Goal: Task Accomplishment & Management: Use online tool/utility

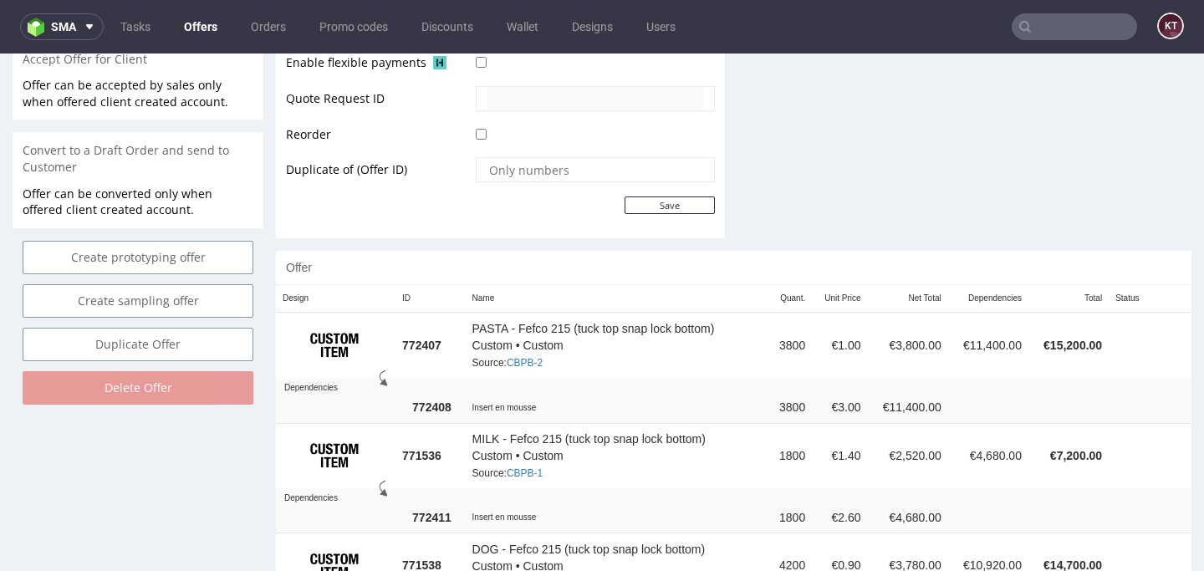
scroll to position [777, 0]
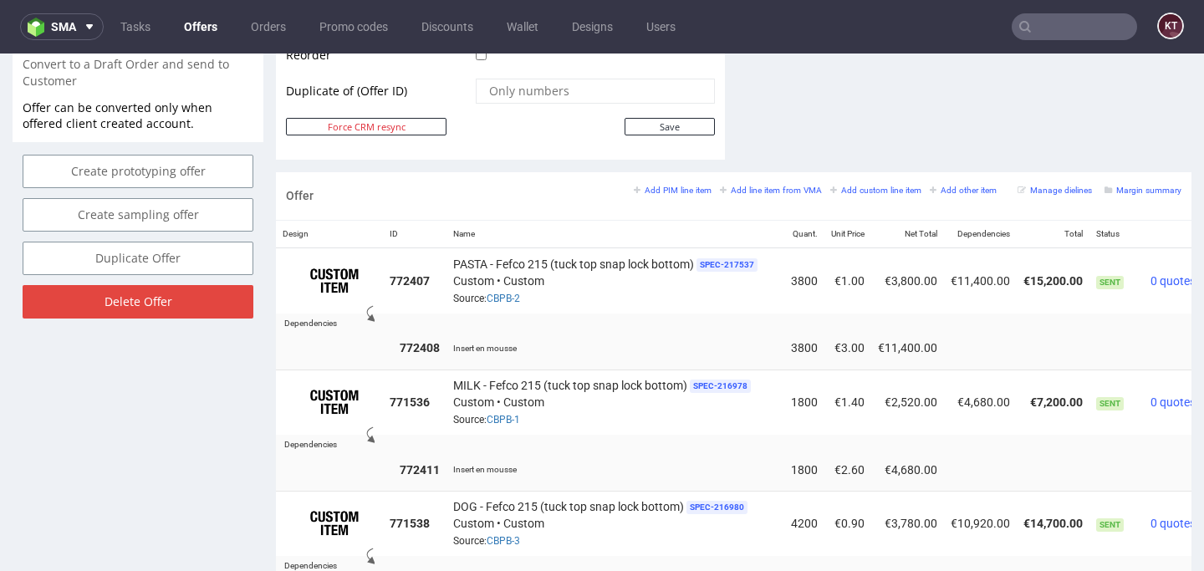
scroll to position [902, 0]
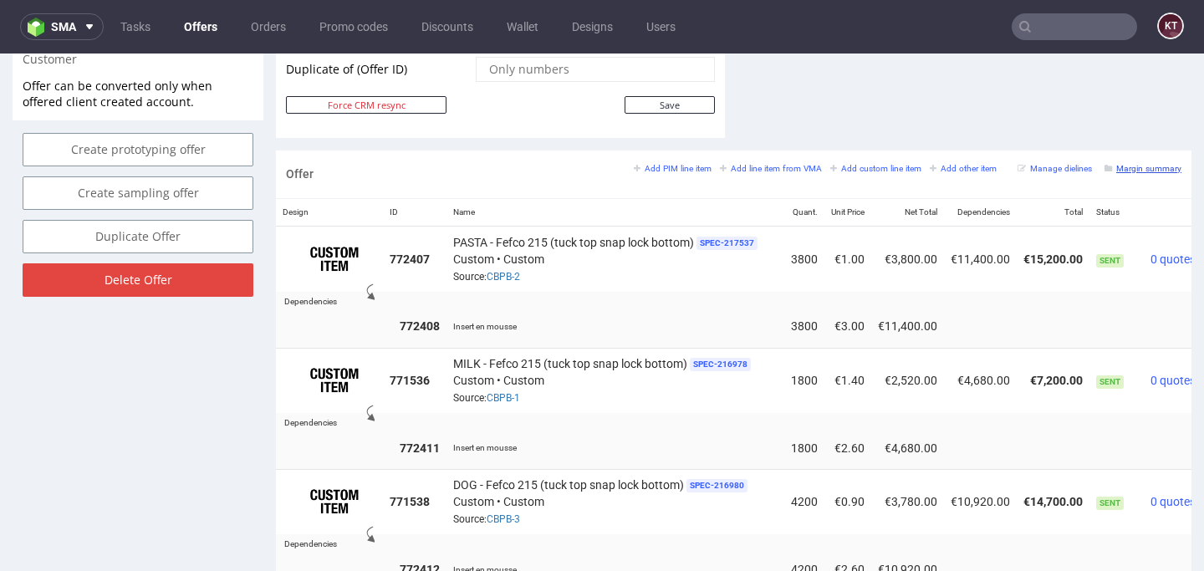
click at [1122, 171] on small "Margin summary" at bounding box center [1143, 168] width 77 height 9
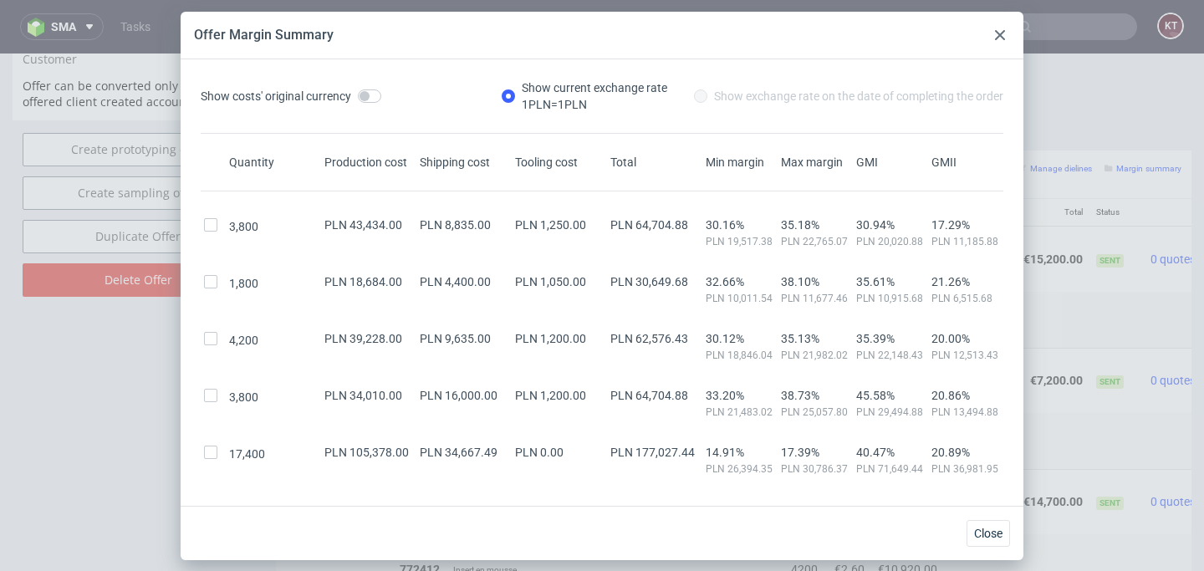
scroll to position [77, 0]
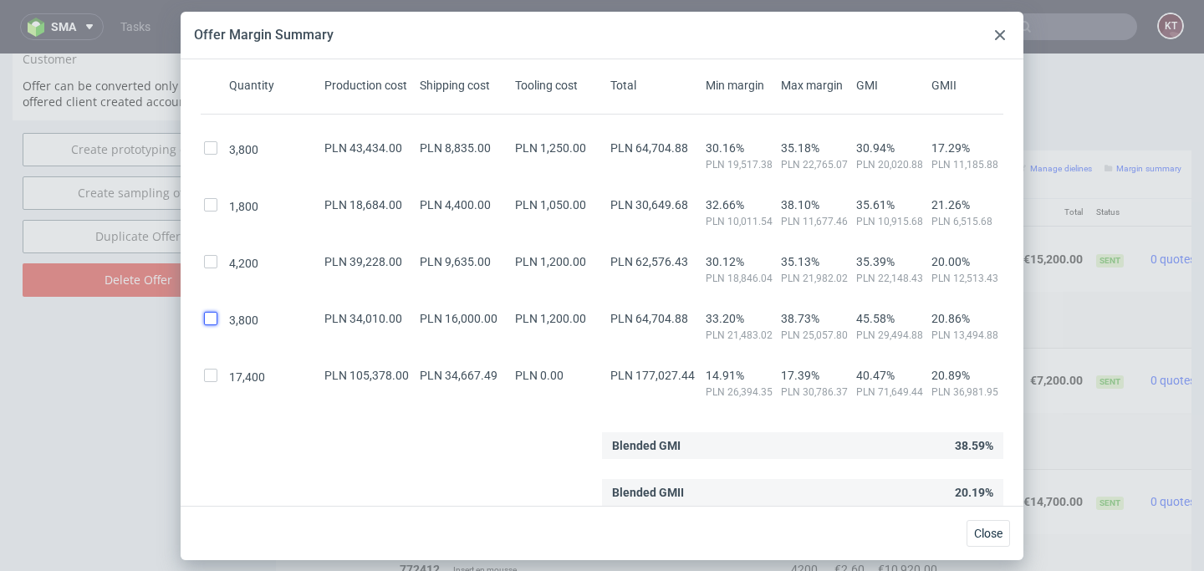
click at [216, 316] on input "checkbox" at bounding box center [210, 318] width 13 height 13
checkbox input "true"
click at [206, 251] on div "4,200 PLN 39,228.00 PLN 9,635.00 PLN 1,200.00 PLN 62,576.43 30.12% PLN 18,846.0…" at bounding box center [602, 263] width 803 height 43
click at [208, 258] on input "checkbox" at bounding box center [210, 261] width 13 height 13
checkbox input "true"
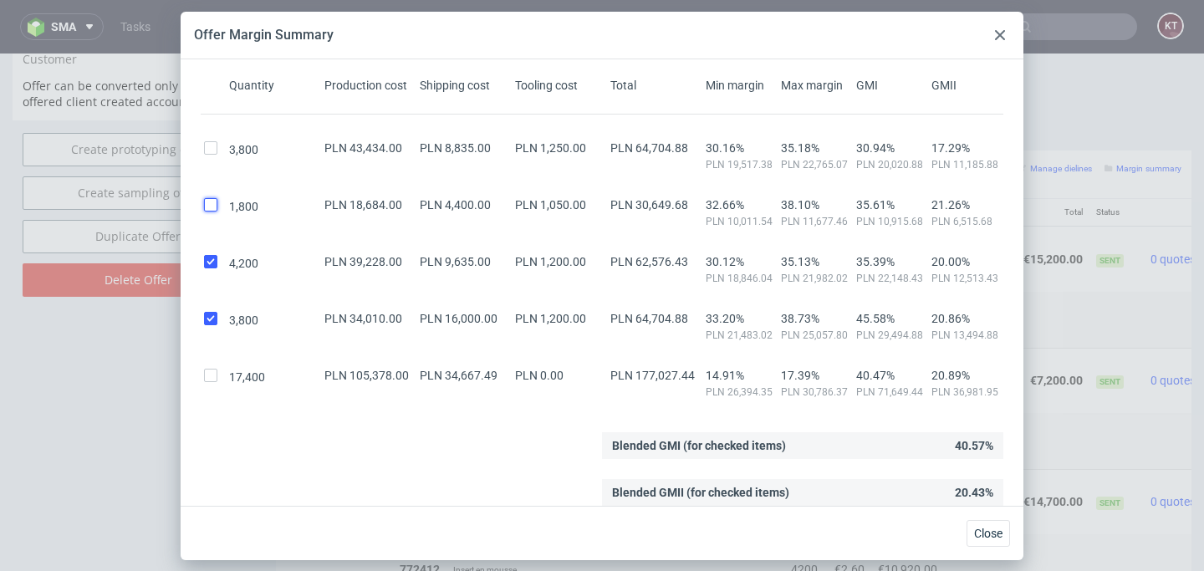
click at [208, 210] on input "checkbox" at bounding box center [210, 204] width 13 height 13
checkbox input "true"
click at [210, 150] on input "checkbox" at bounding box center [210, 147] width 13 height 13
checkbox input "true"
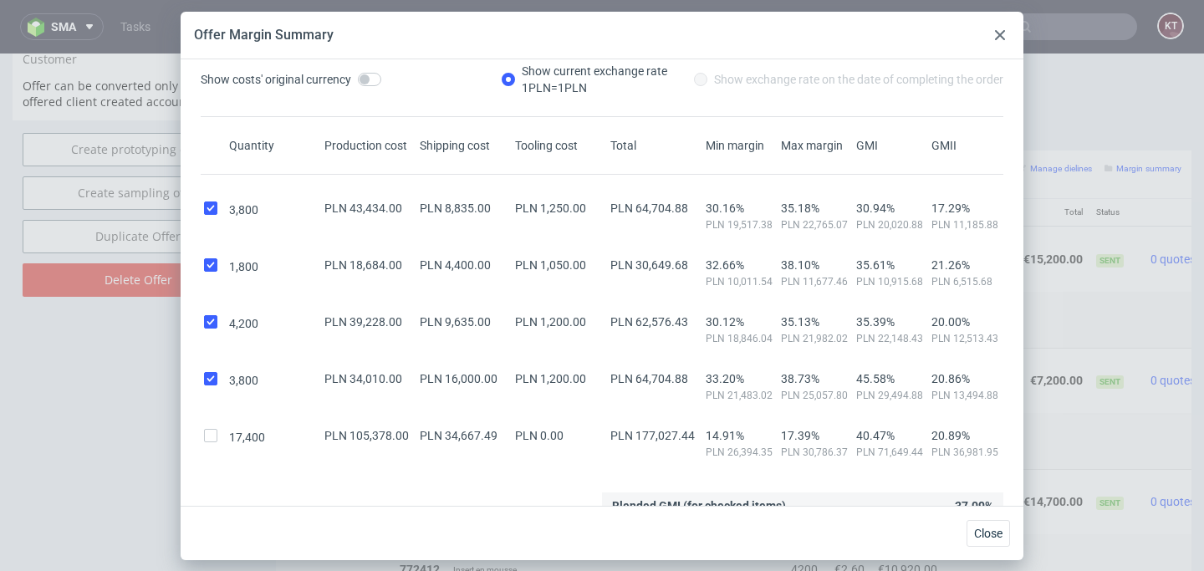
click at [1000, 35] on use at bounding box center [1000, 35] width 10 height 10
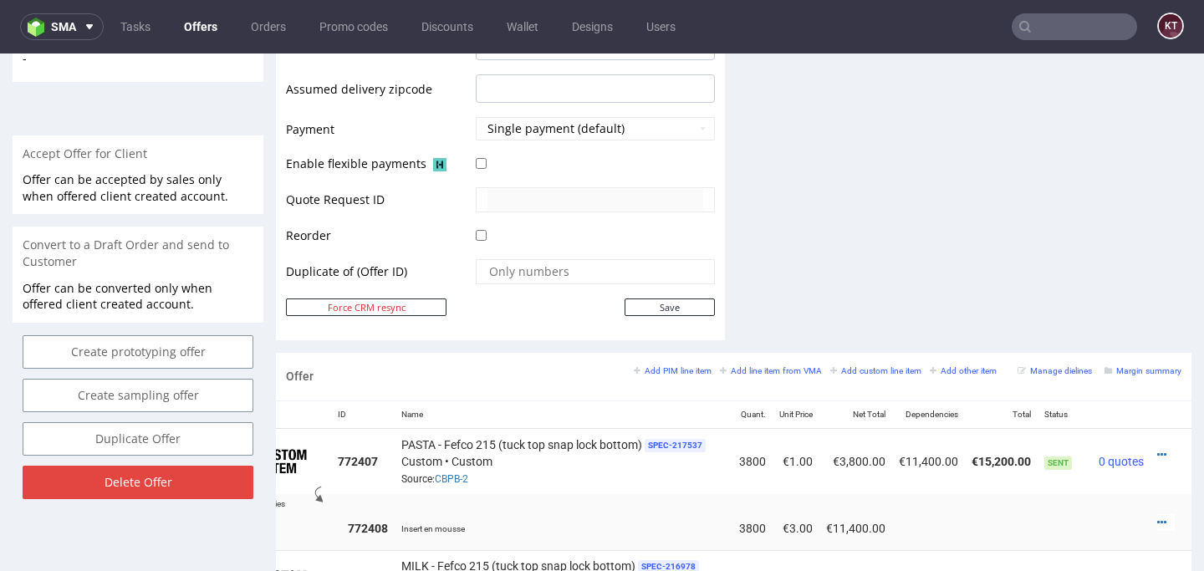
scroll to position [863, 0]
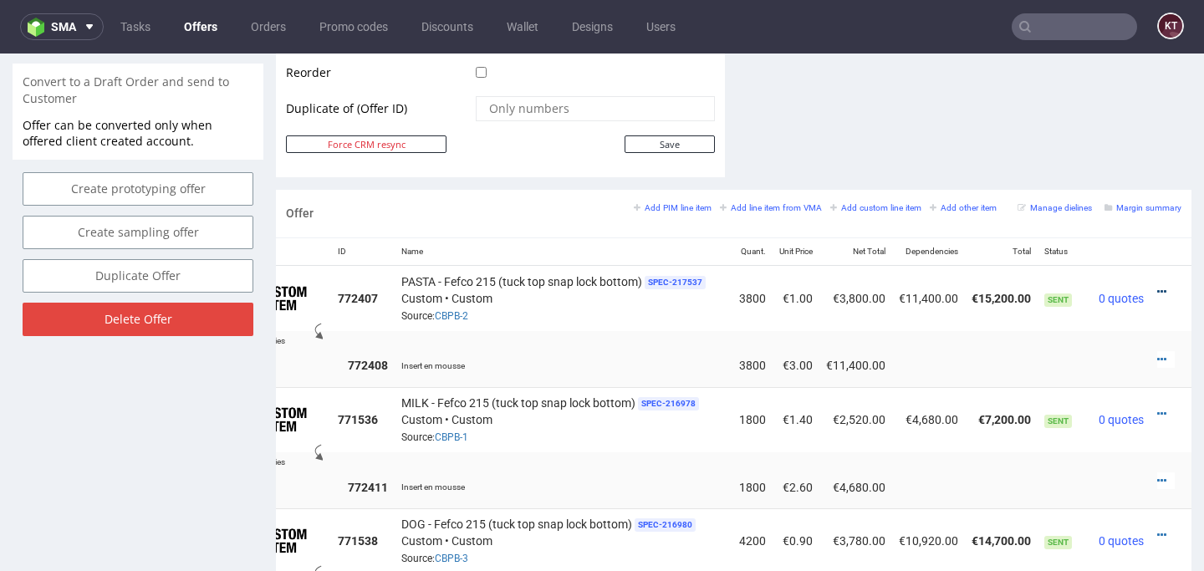
click at [1157, 285] on link at bounding box center [1161, 291] width 9 height 13
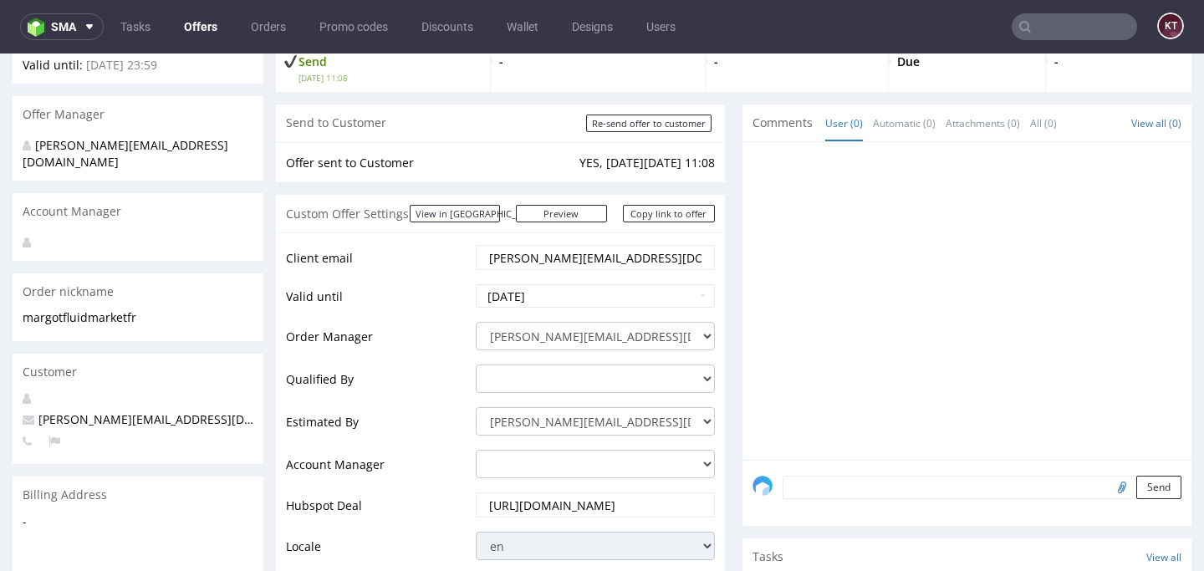
scroll to position [0, 0]
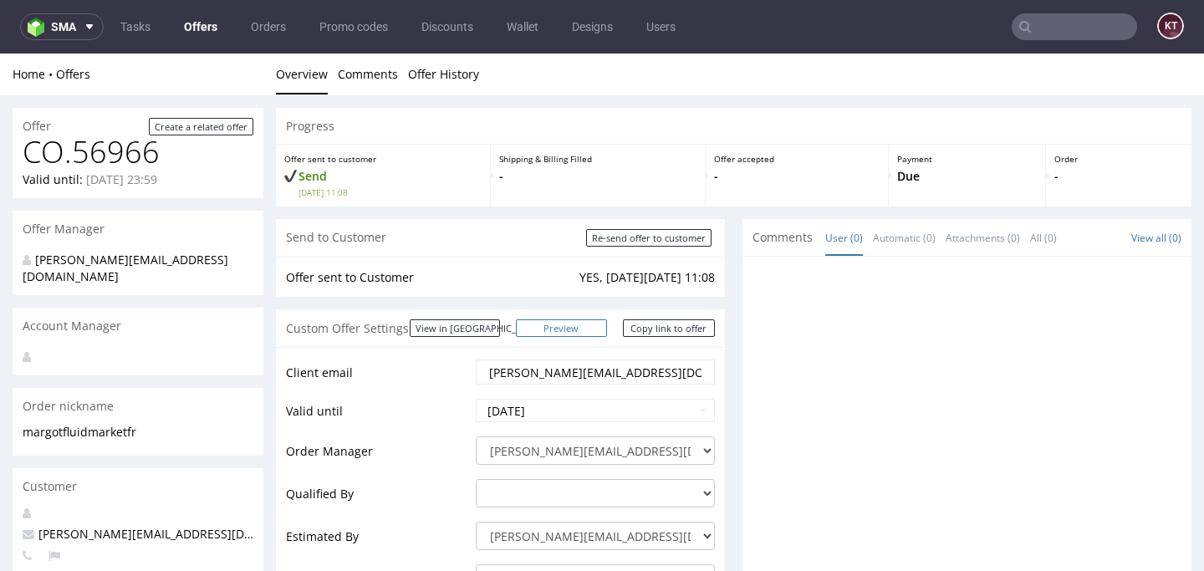
click at [588, 324] on link "Preview" at bounding box center [562, 328] width 92 height 18
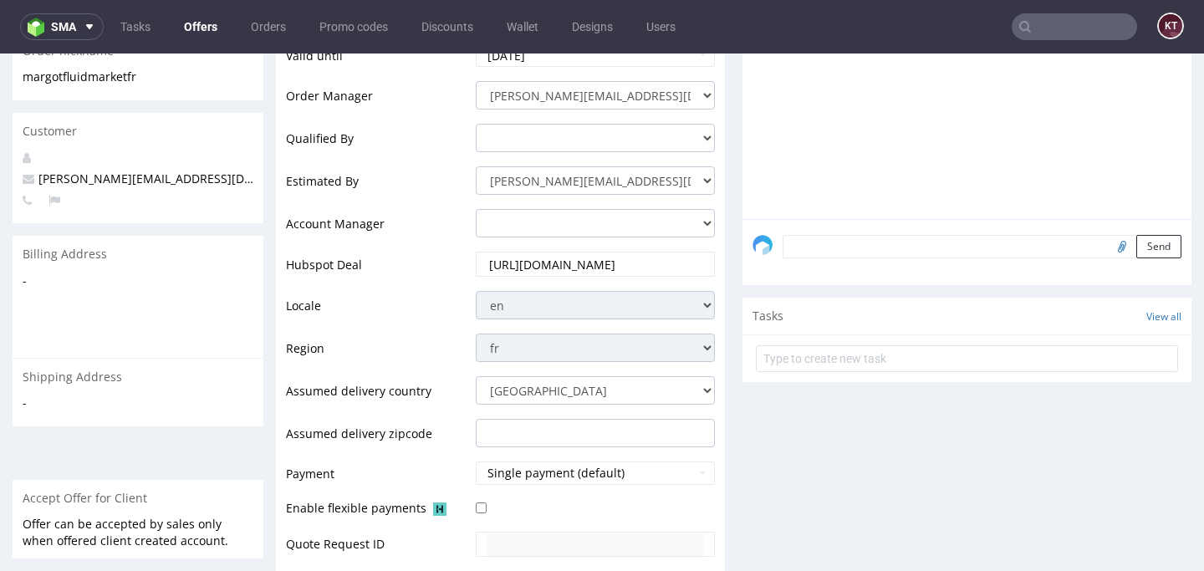
scroll to position [401, 0]
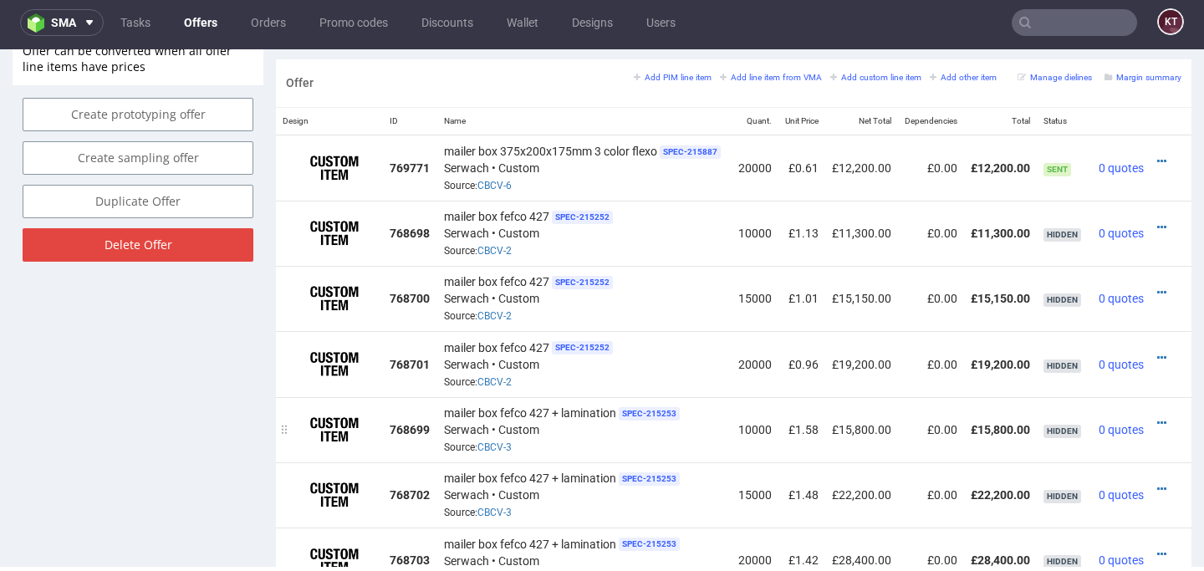
scroll to position [936, 0]
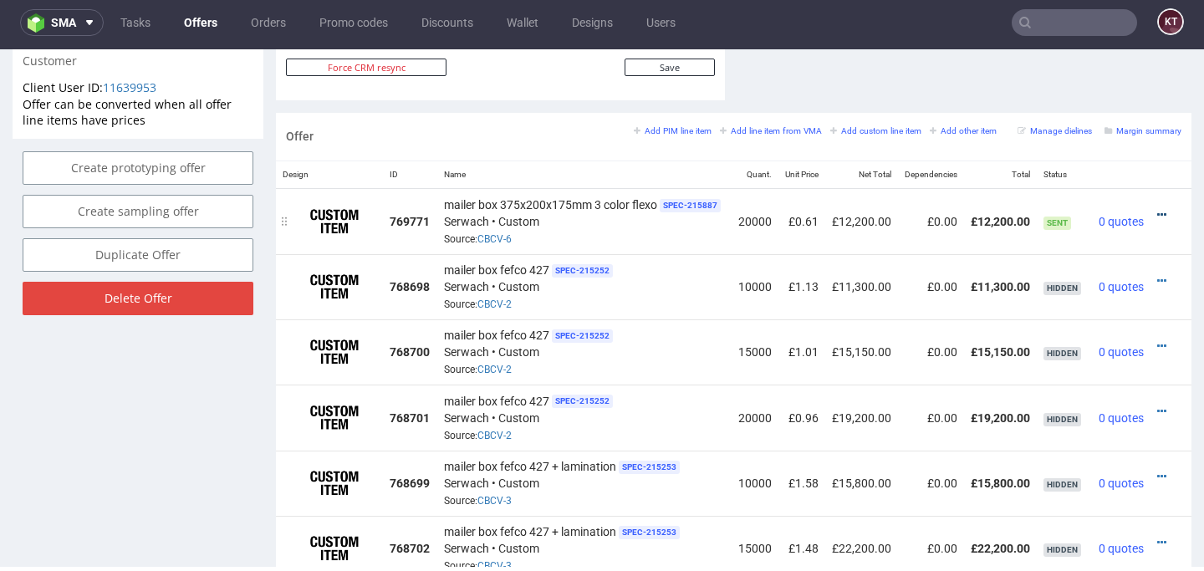
click at [1157, 209] on icon at bounding box center [1161, 215] width 9 height 12
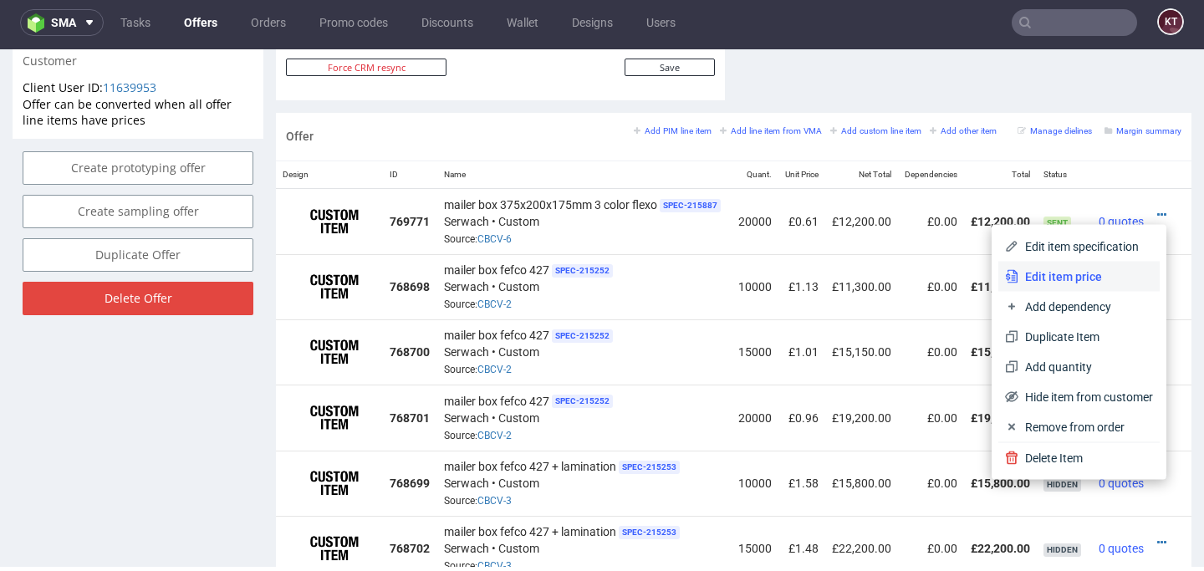
click at [1101, 272] on span "Edit item price" at bounding box center [1085, 276] width 135 height 17
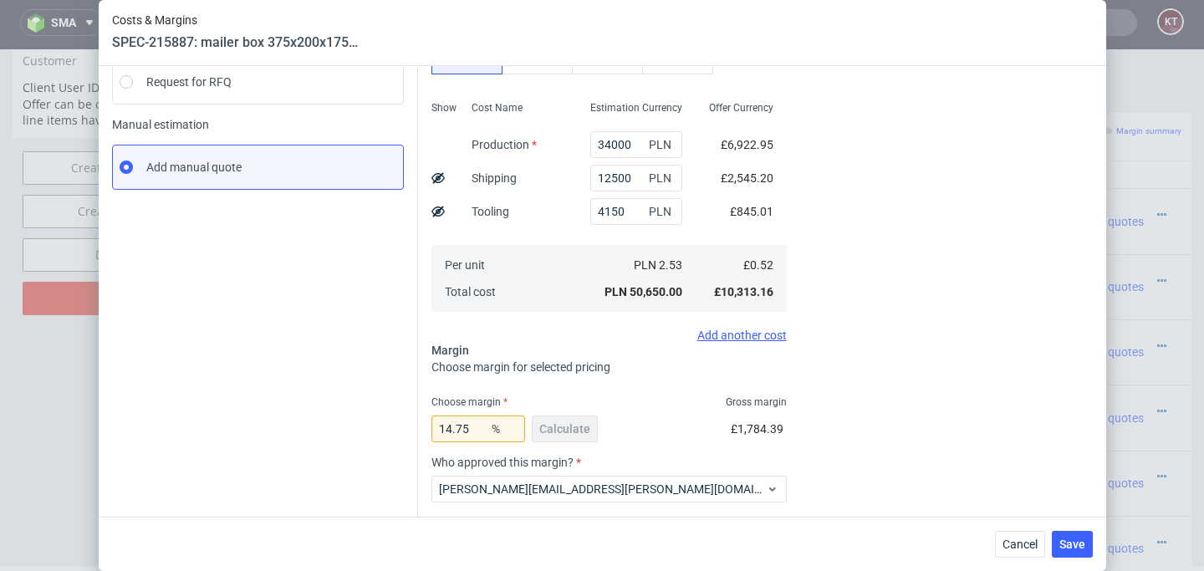
scroll to position [362, 0]
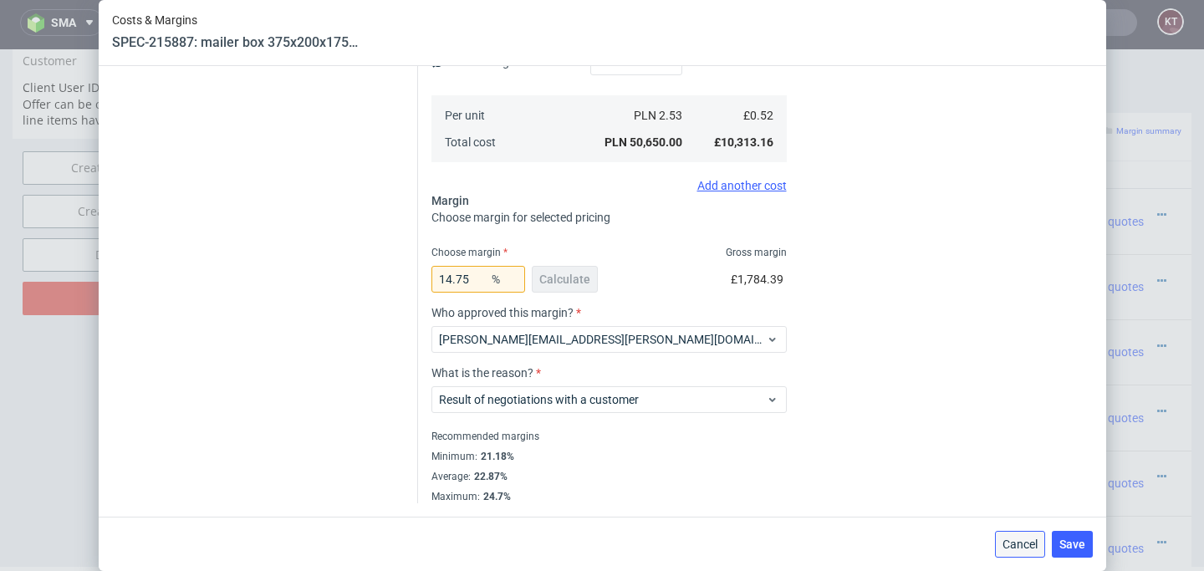
click at [1014, 541] on span "Cancel" at bounding box center [1020, 545] width 35 height 12
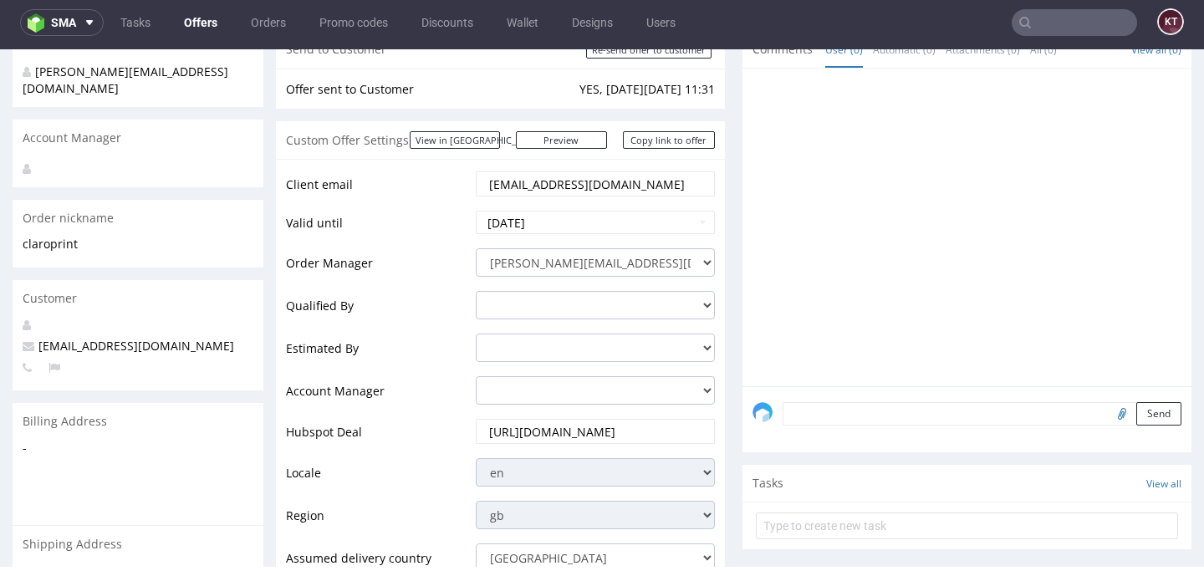
scroll to position [145, 0]
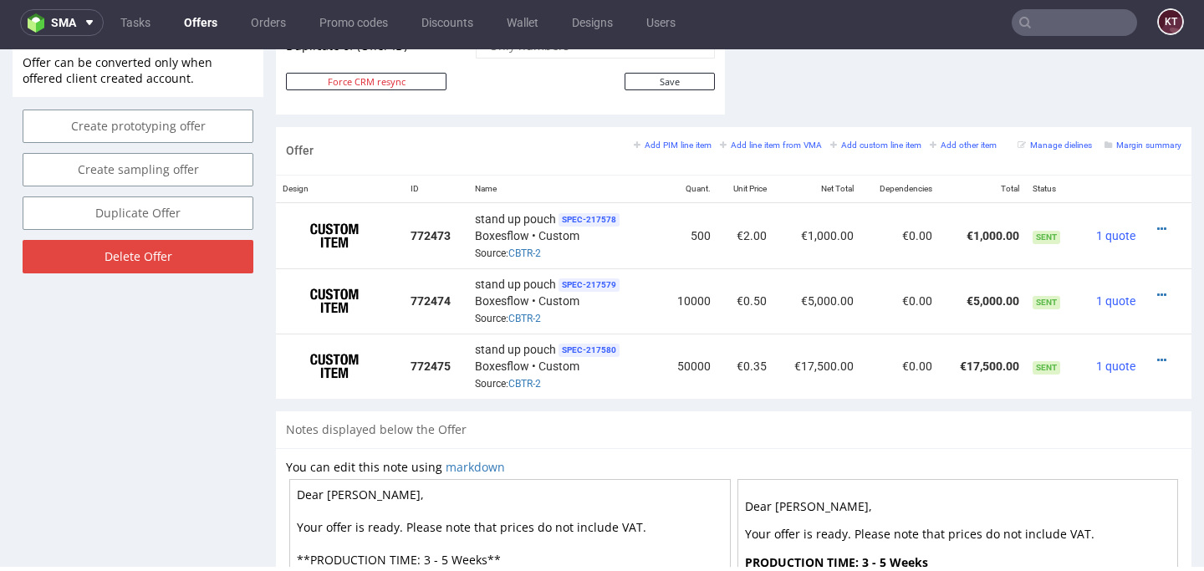
scroll to position [922, 0]
click at [701, 375] on td "50000" at bounding box center [689, 365] width 56 height 65
click at [680, 363] on td "50000" at bounding box center [689, 365] width 56 height 65
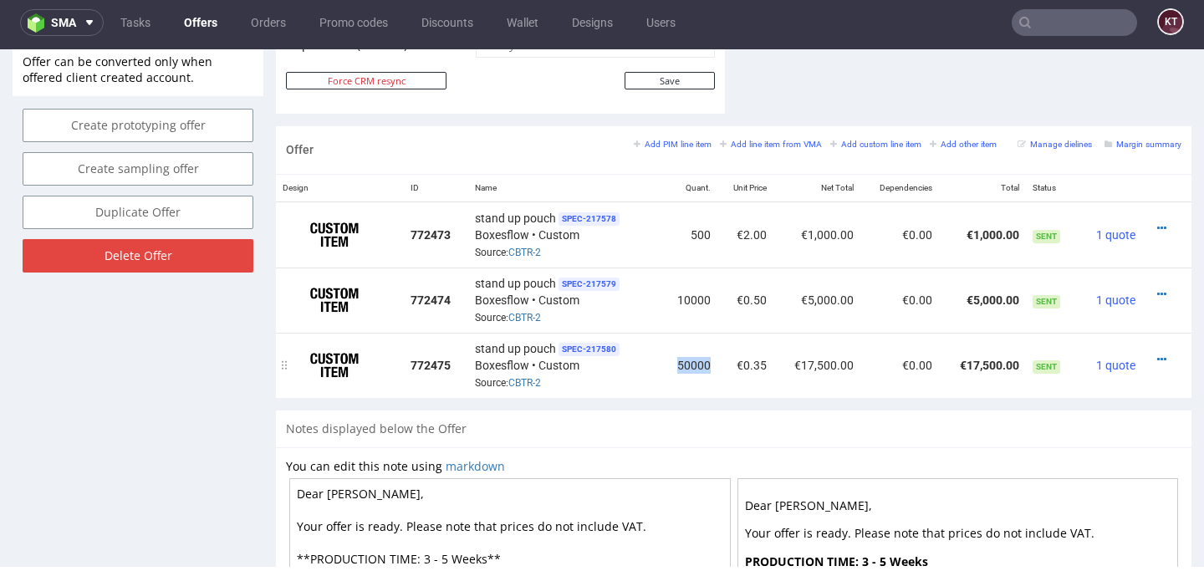
click at [680, 363] on td "50000" at bounding box center [689, 365] width 56 height 65
click at [686, 284] on td "10000" at bounding box center [689, 300] width 56 height 65
click at [688, 242] on td "500" at bounding box center [689, 235] width 56 height 66
click at [691, 234] on td "500" at bounding box center [689, 235] width 56 height 66
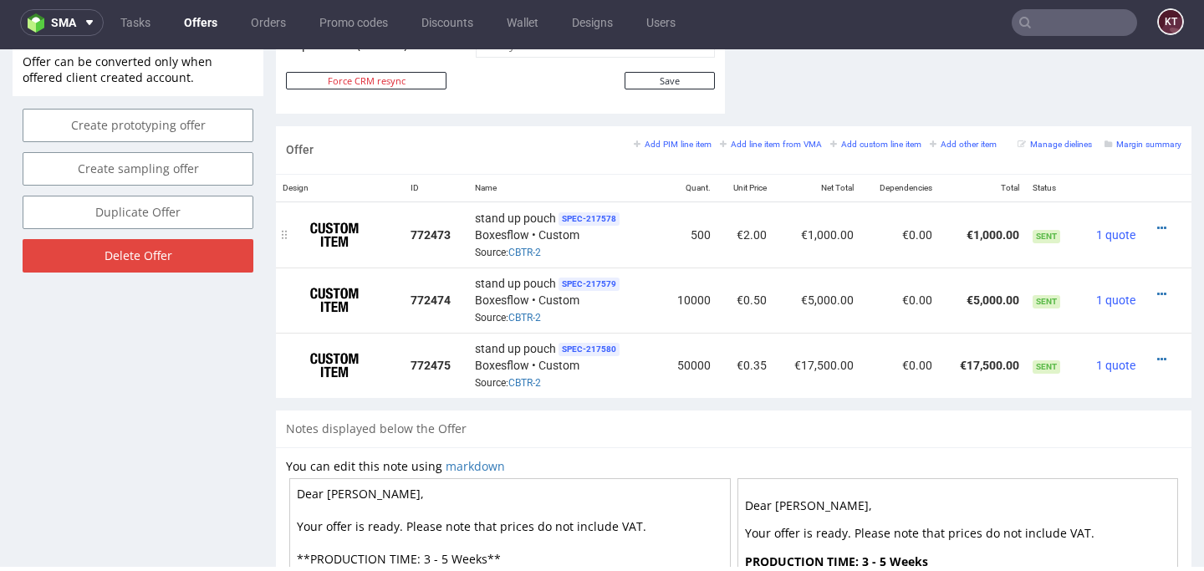
click at [691, 234] on td "500" at bounding box center [689, 235] width 56 height 66
click at [690, 295] on td "10000" at bounding box center [689, 300] width 56 height 65
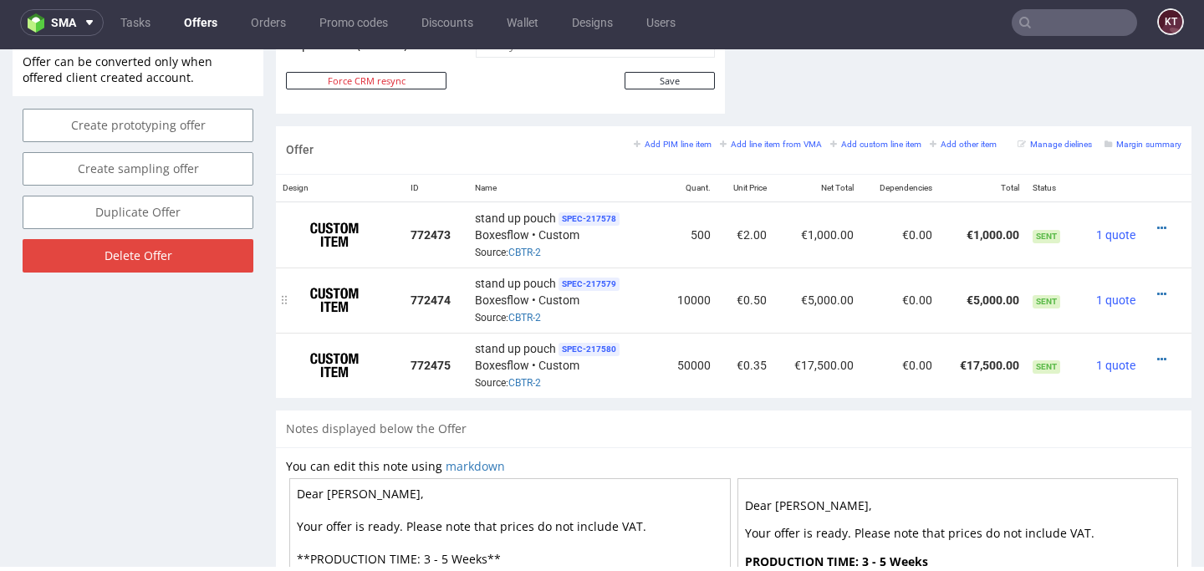
click at [690, 295] on td "10000" at bounding box center [689, 300] width 56 height 65
click at [693, 360] on td "50000" at bounding box center [689, 365] width 56 height 65
click at [696, 300] on td "10000" at bounding box center [689, 300] width 56 height 65
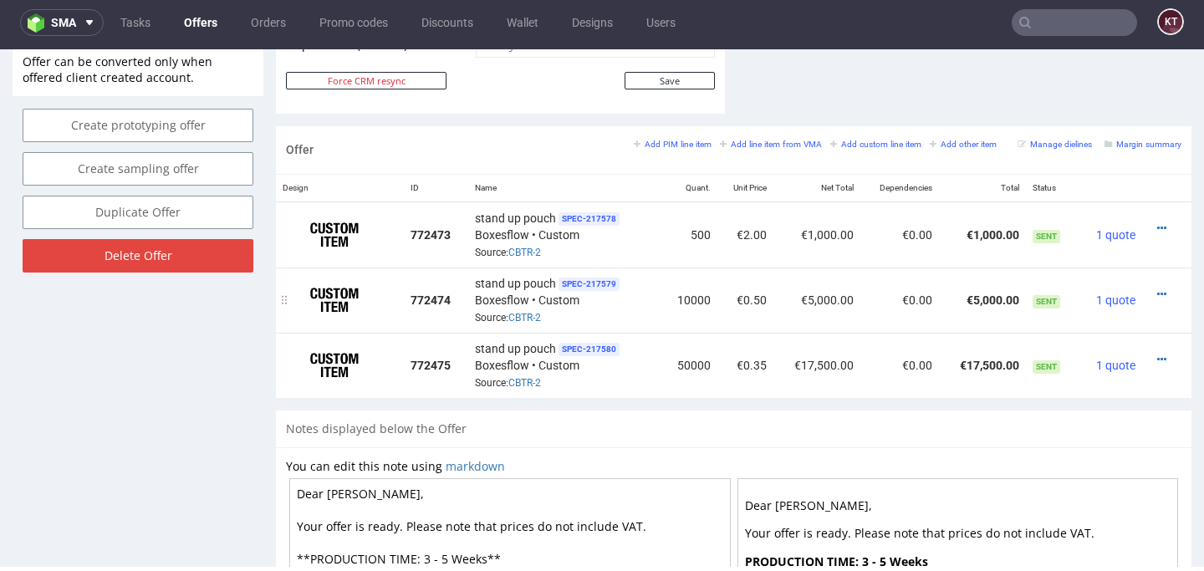
click at [696, 300] on td "10000" at bounding box center [689, 300] width 56 height 65
click at [697, 236] on td "500" at bounding box center [689, 235] width 56 height 66
click at [717, 280] on td "€0.50" at bounding box center [745, 300] width 56 height 65
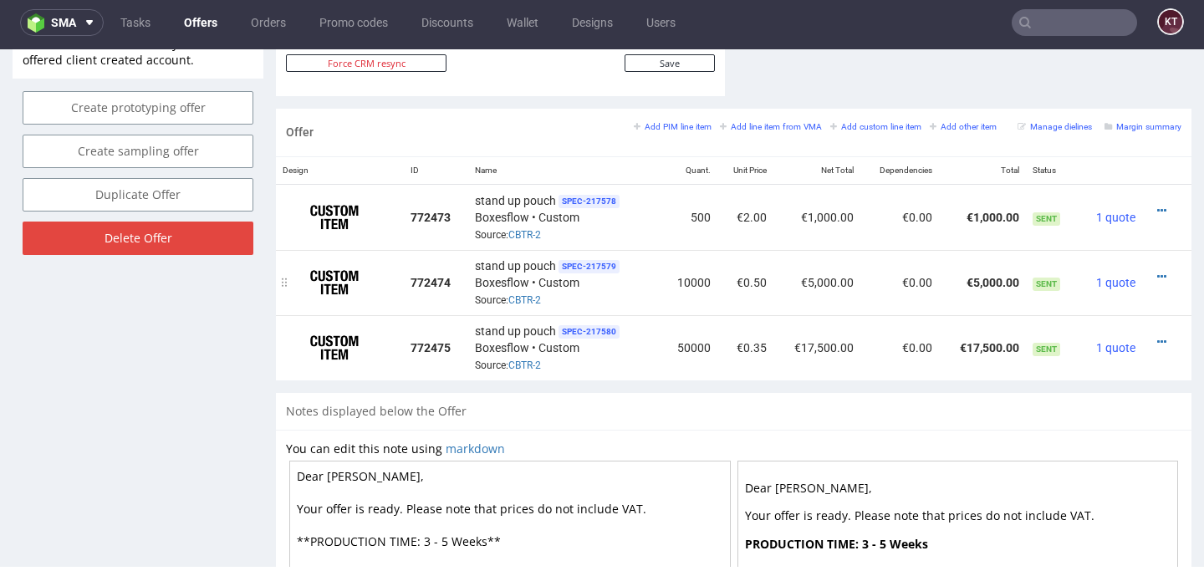
scroll to position [941, 0]
